Goal: Task Accomplishment & Management: Manage account settings

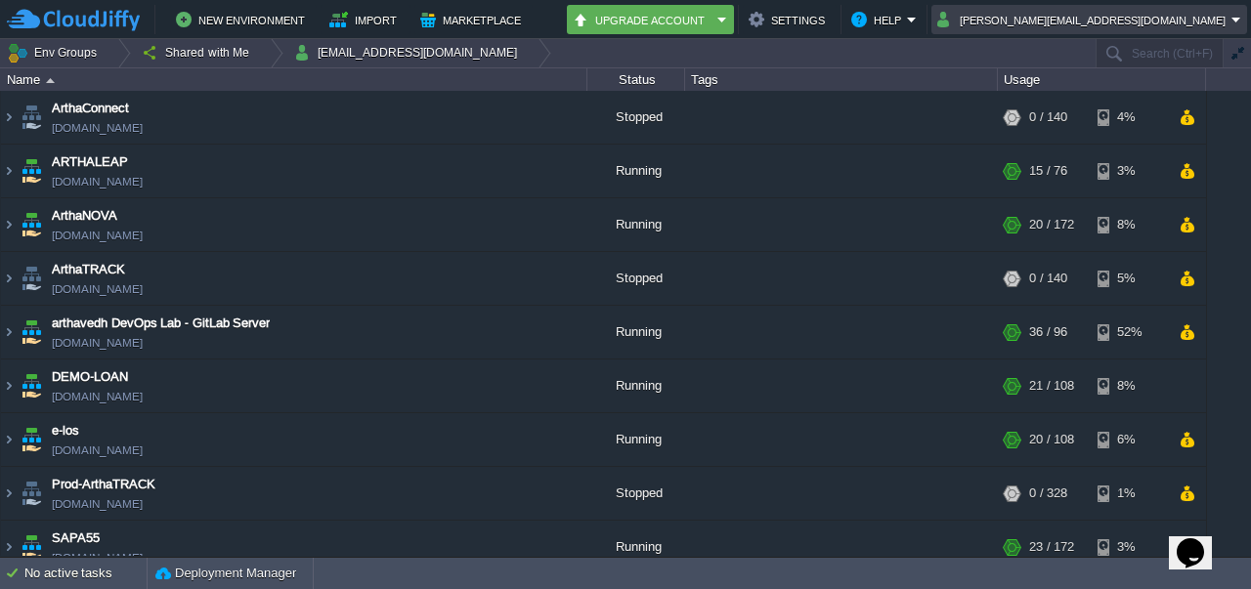
click at [1241, 19] on em "[PERSON_NAME][EMAIL_ADDRESS][DOMAIN_NAME]" at bounding box center [1089, 19] width 304 height 23
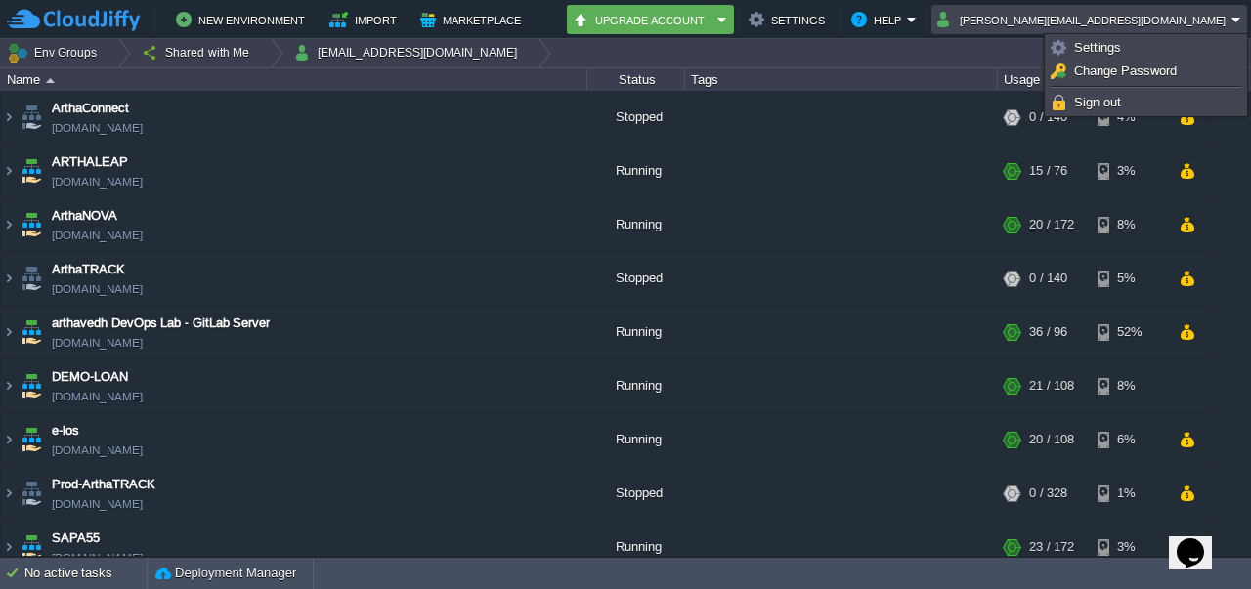
click at [1241, 19] on em "[PERSON_NAME][EMAIL_ADDRESS][DOMAIN_NAME]" at bounding box center [1089, 19] width 304 height 23
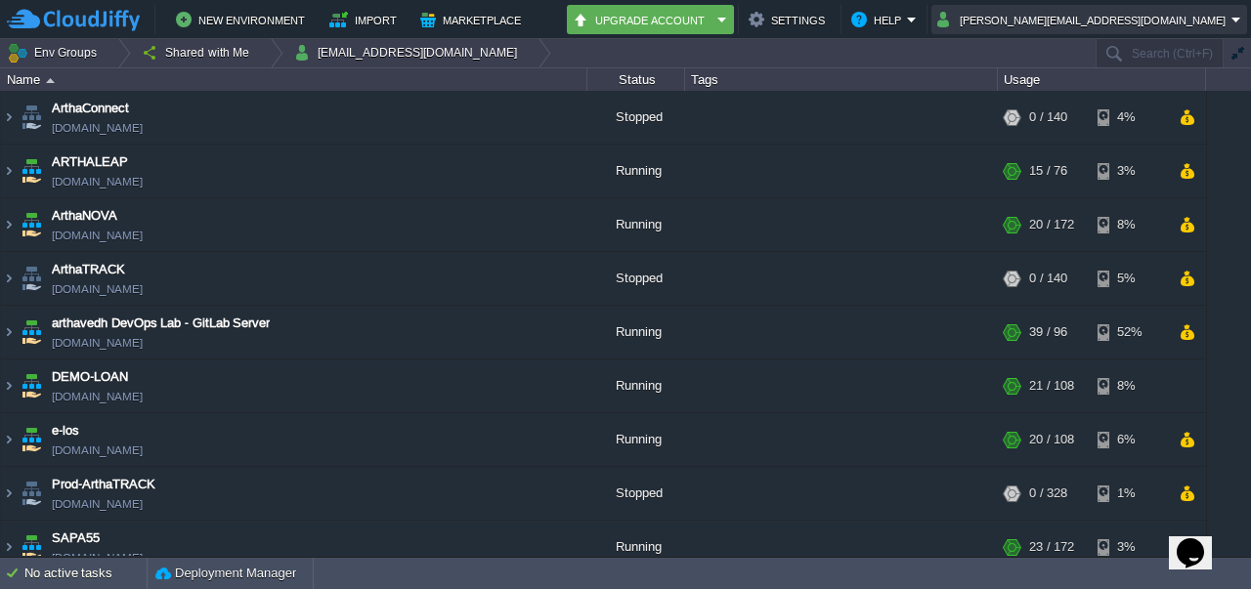
click at [1131, 21] on button "[PERSON_NAME][EMAIL_ADDRESS][DOMAIN_NAME]" at bounding box center [1084, 19] width 294 height 23
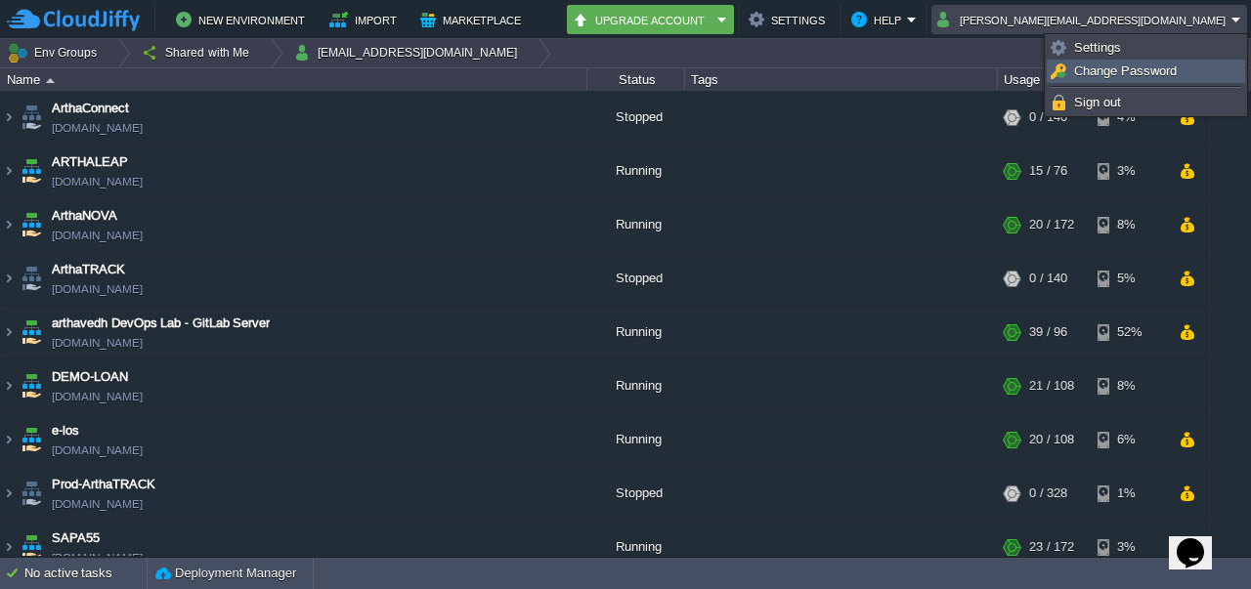
click at [1104, 77] on span "Change Password" at bounding box center [1125, 71] width 103 height 15
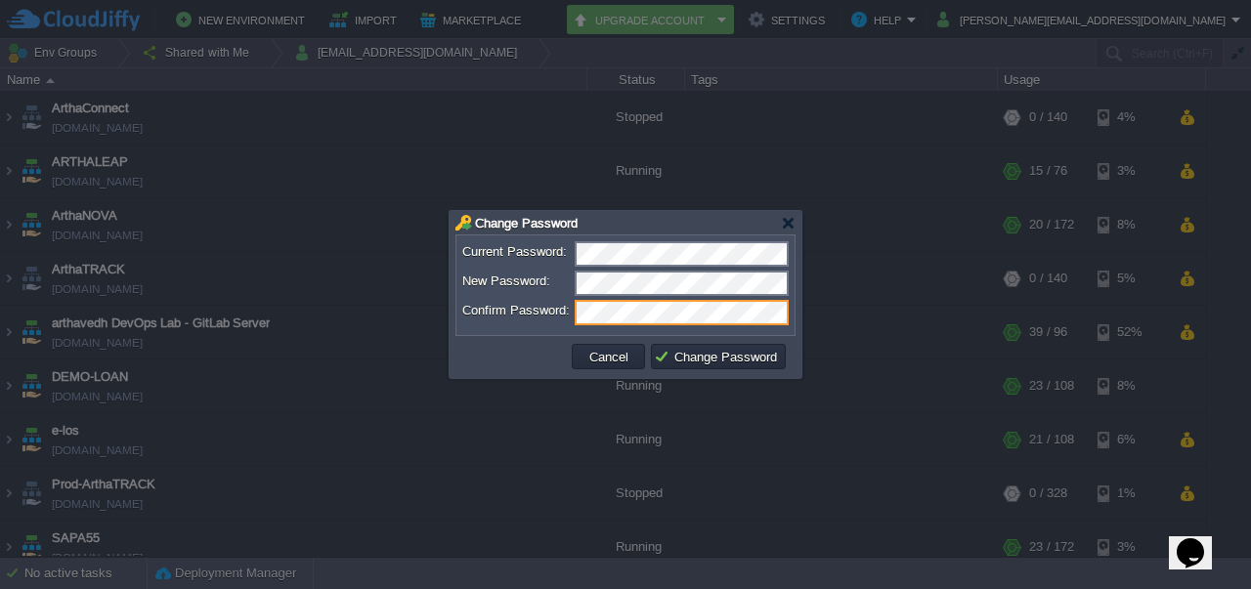
click at [519, 436] on div at bounding box center [625, 294] width 1251 height 589
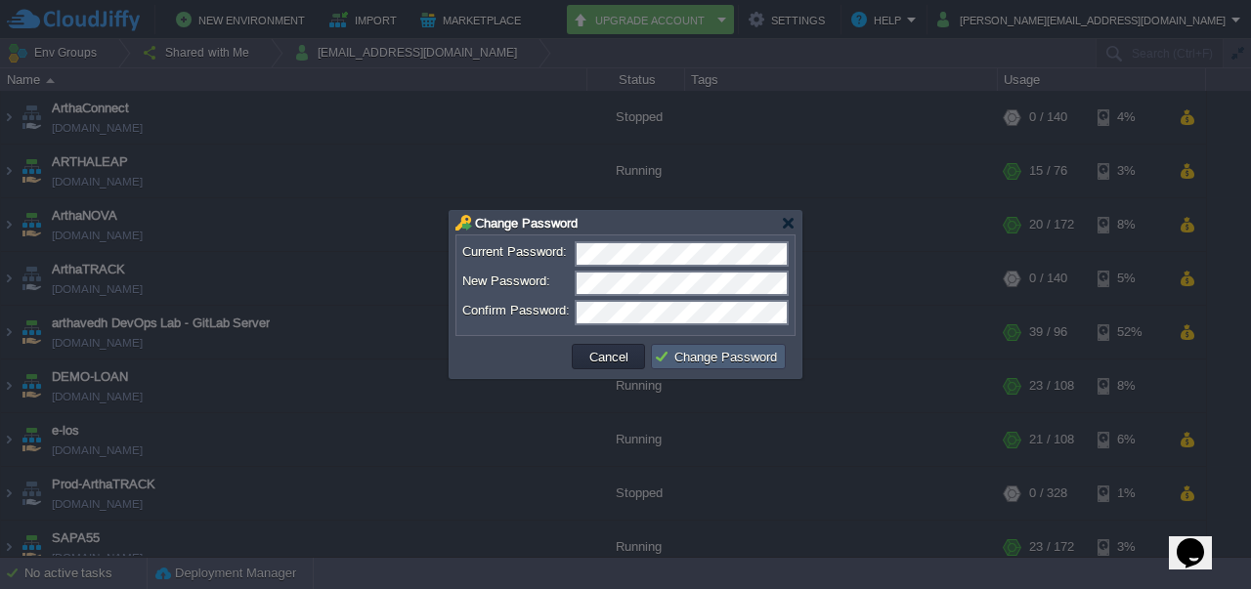
click at [735, 357] on button "Change Password" at bounding box center [718, 357] width 129 height 18
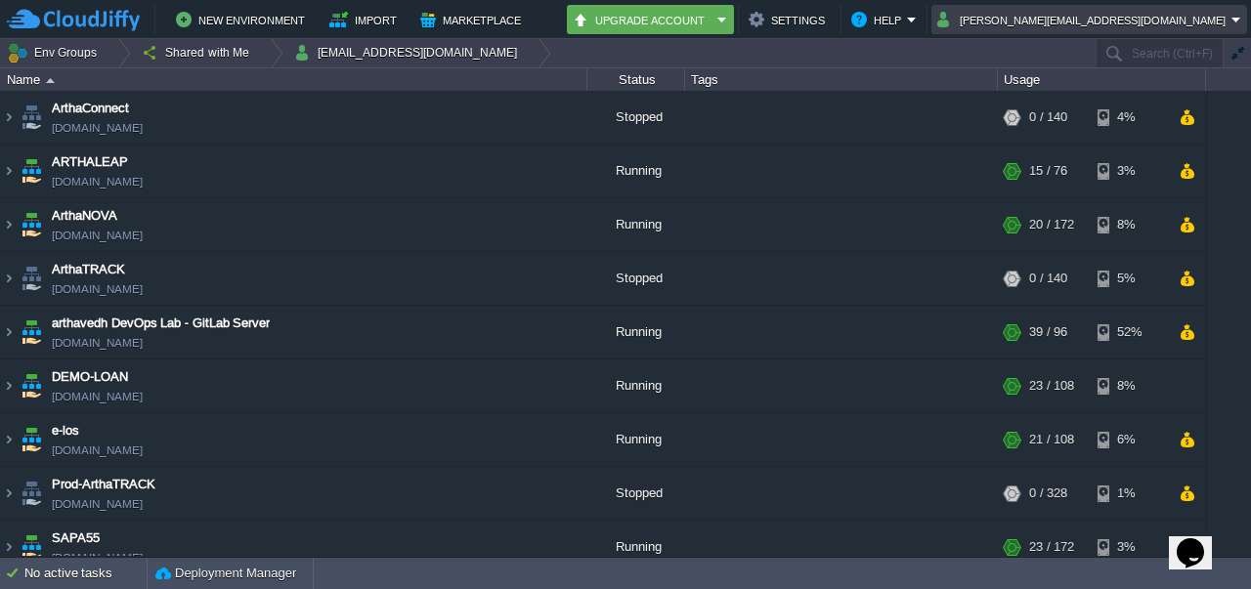
click at [1124, 15] on button "[PERSON_NAME][EMAIL_ADDRESS][DOMAIN_NAME]" at bounding box center [1084, 19] width 294 height 23
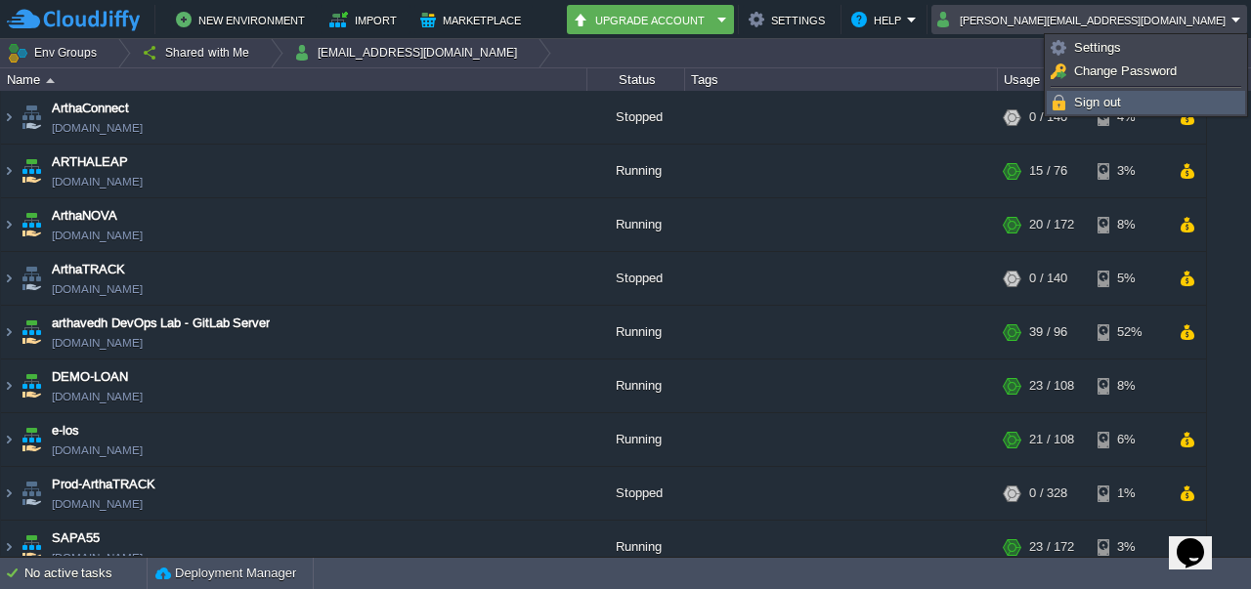
click at [1099, 93] on link "Sign out" at bounding box center [1146, 102] width 196 height 21
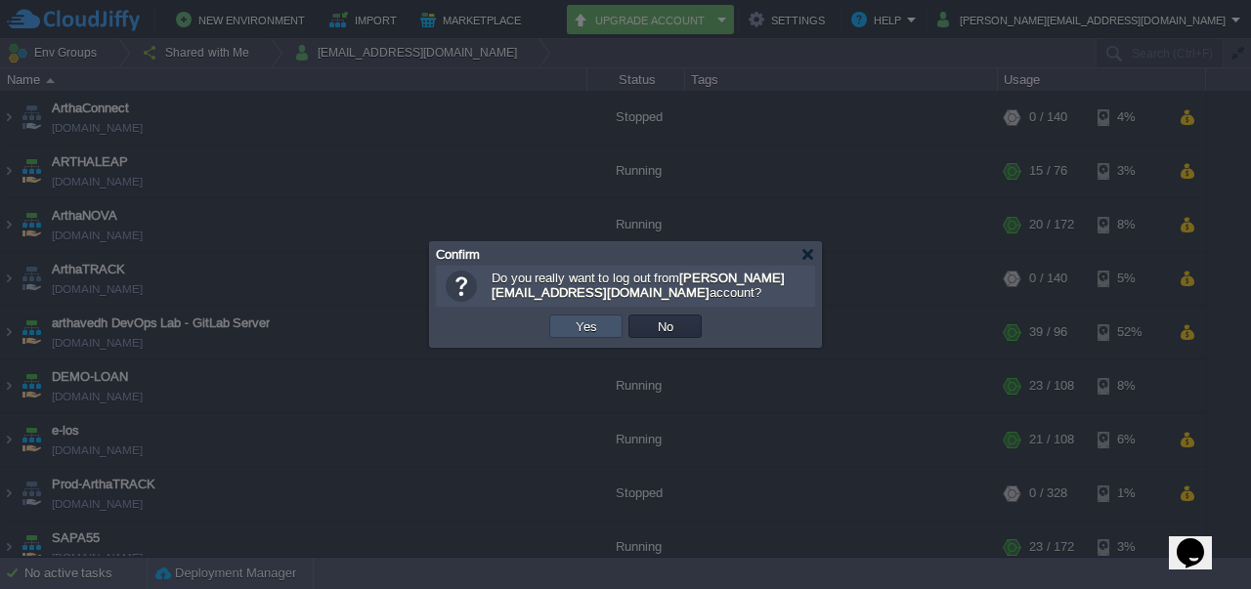
click at [578, 325] on button "Yes" at bounding box center [586, 327] width 33 height 18
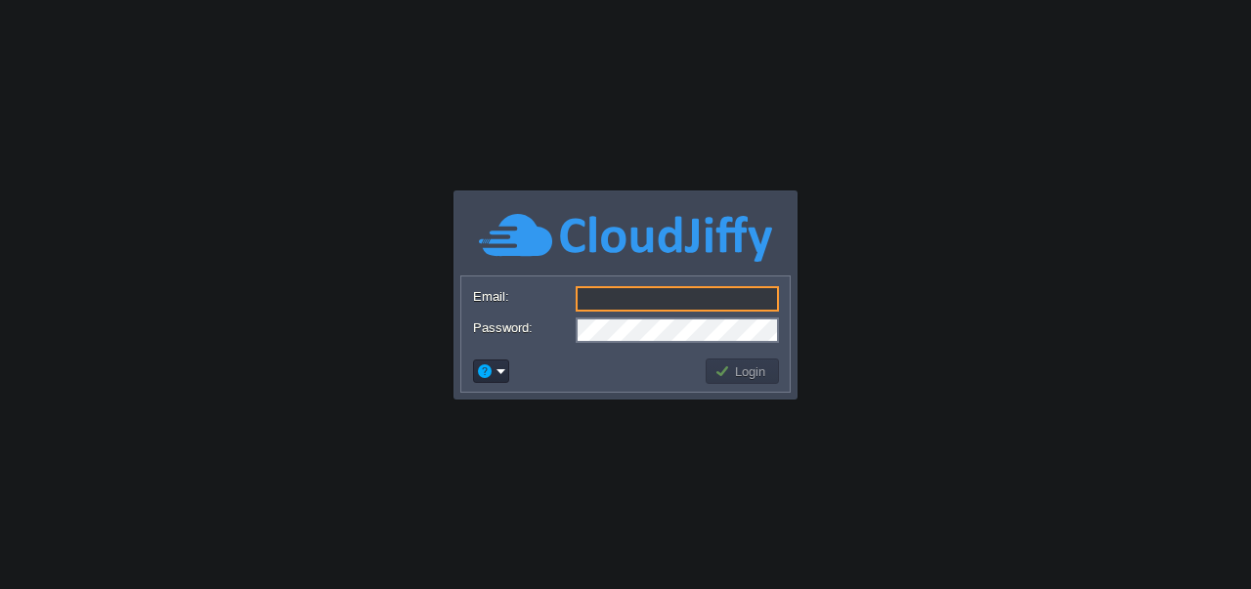
click at [608, 303] on input "Email:" at bounding box center [677, 298] width 203 height 25
click at [637, 300] on input "Email:" at bounding box center [677, 298] width 203 height 25
type input "[PERSON_NAME][EMAIL_ADDRESS][DOMAIN_NAME]"
